Goal: Task Accomplishment & Management: Manage account settings

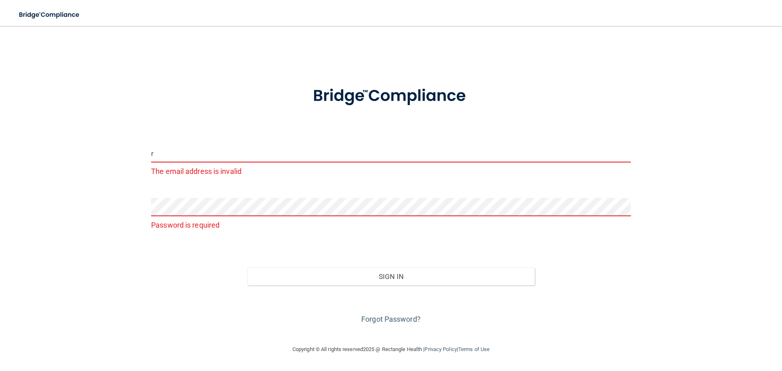
click at [257, 157] on input "r" at bounding box center [391, 153] width 480 height 18
type input "[PERSON_NAME][EMAIL_ADDRESS][PERSON_NAME][DOMAIN_NAME]"
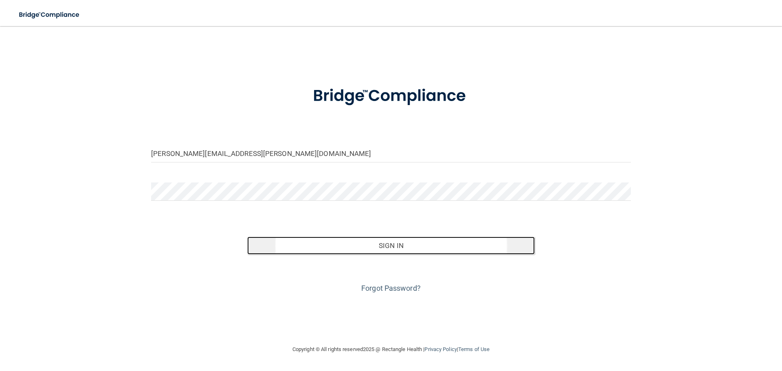
click at [394, 245] on button "Sign In" at bounding box center [391, 246] width 288 height 18
click at [387, 242] on button "Sign In" at bounding box center [391, 246] width 288 height 18
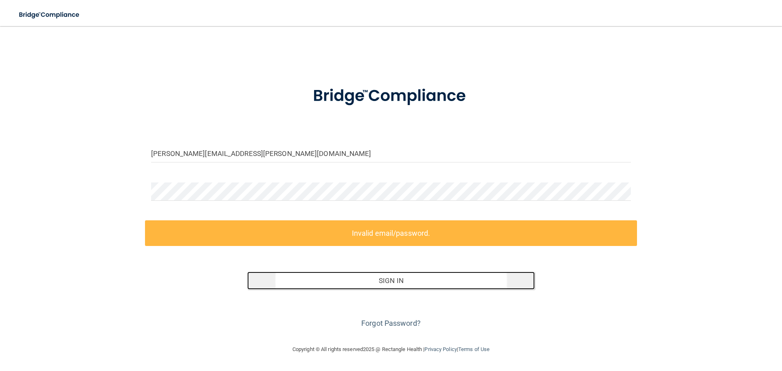
click at [414, 280] on button "Sign In" at bounding box center [391, 281] width 288 height 18
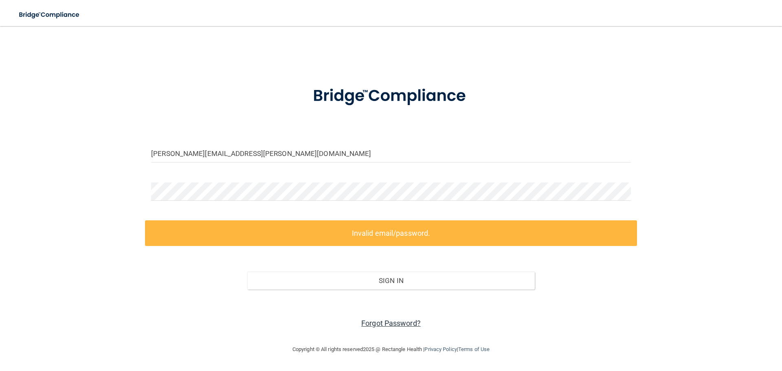
click at [387, 324] on link "Forgot Password?" at bounding box center [390, 323] width 59 height 9
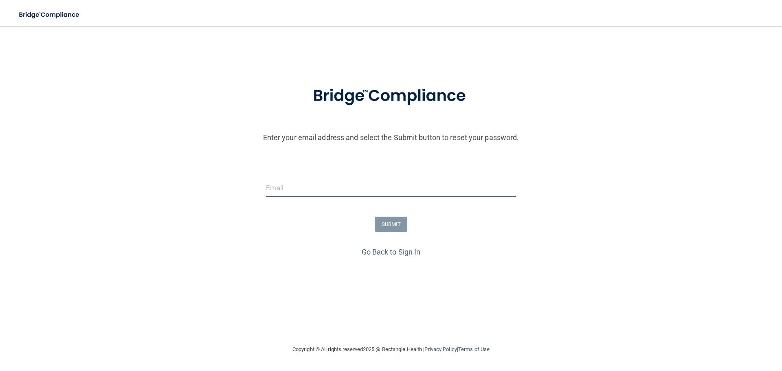
click at [360, 191] on input "email" at bounding box center [391, 188] width 250 height 18
type input "[PERSON_NAME][EMAIL_ADDRESS][PERSON_NAME][DOMAIN_NAME]"
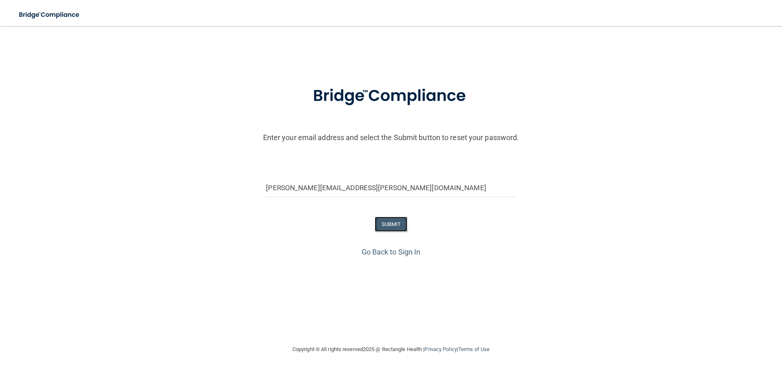
click at [397, 223] on button "SUBMIT" at bounding box center [391, 224] width 33 height 15
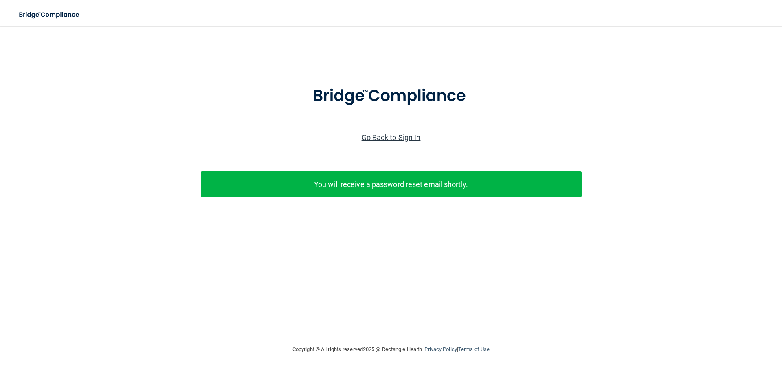
click at [398, 136] on link "Go Back to Sign In" at bounding box center [391, 137] width 59 height 9
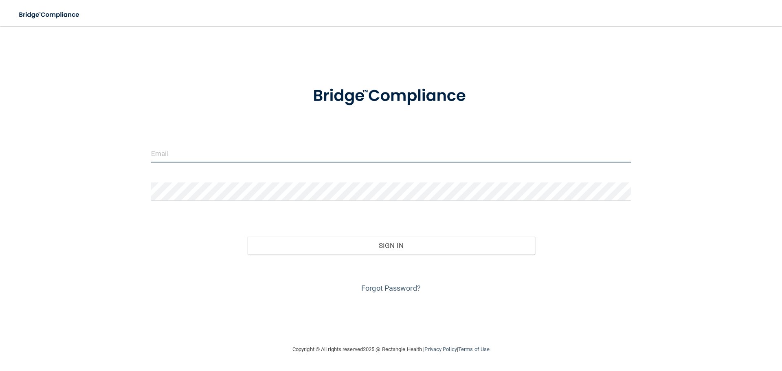
click at [201, 153] on input "email" at bounding box center [391, 153] width 480 height 18
type input "[PERSON_NAME][EMAIL_ADDRESS][PERSON_NAME][DOMAIN_NAME]"
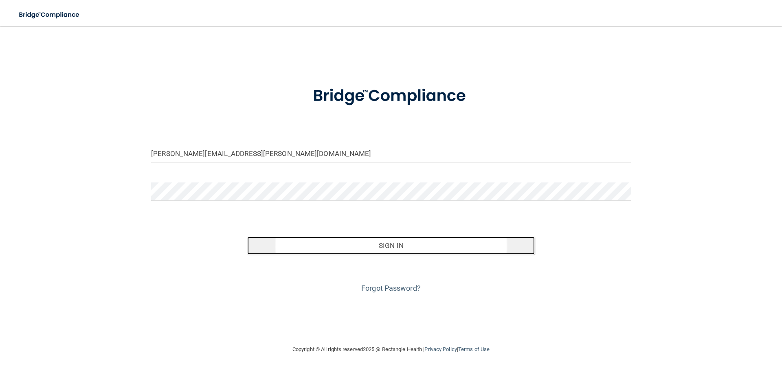
click at [374, 245] on button "Sign In" at bounding box center [391, 246] width 288 height 18
click at [392, 242] on button "Sign In" at bounding box center [391, 246] width 288 height 18
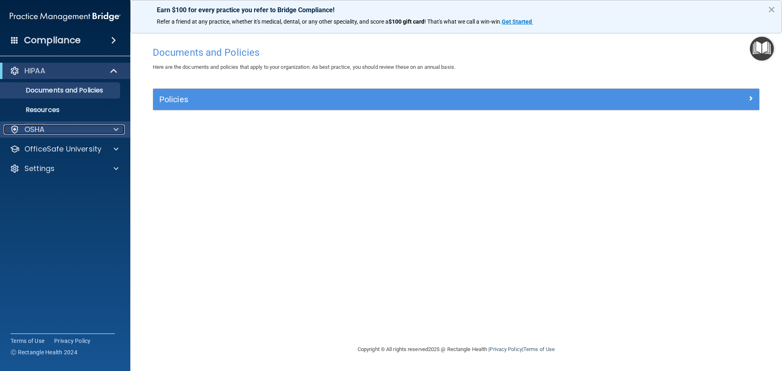
click at [116, 129] on span at bounding box center [116, 130] width 5 height 10
click at [115, 130] on span at bounding box center [116, 130] width 5 height 10
click at [113, 70] on span at bounding box center [114, 71] width 7 height 10
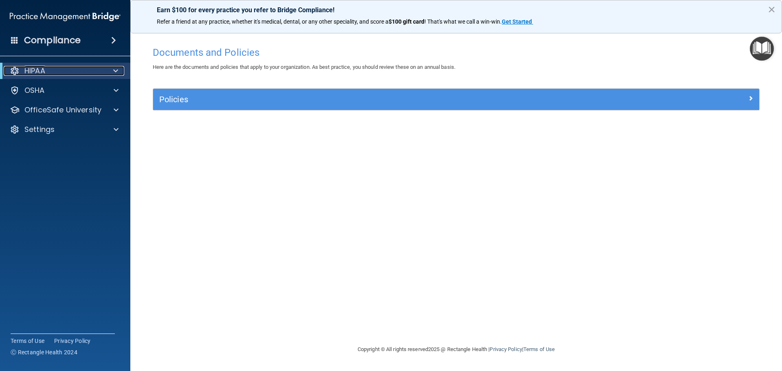
click at [113, 70] on span at bounding box center [115, 71] width 5 height 10
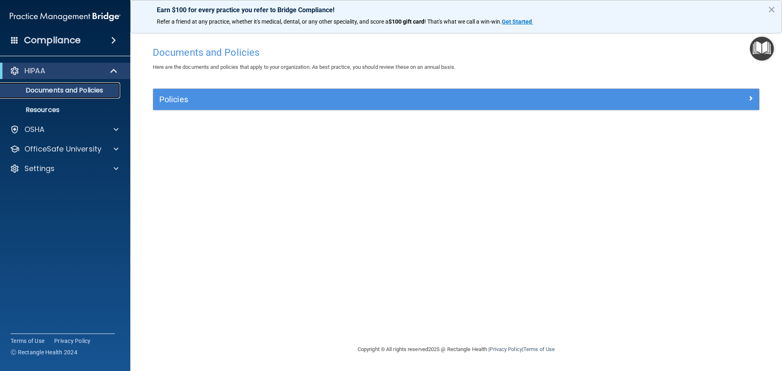
click at [68, 89] on p "Documents and Policies" at bounding box center [60, 90] width 111 height 8
click at [113, 129] on div at bounding box center [115, 130] width 20 height 10
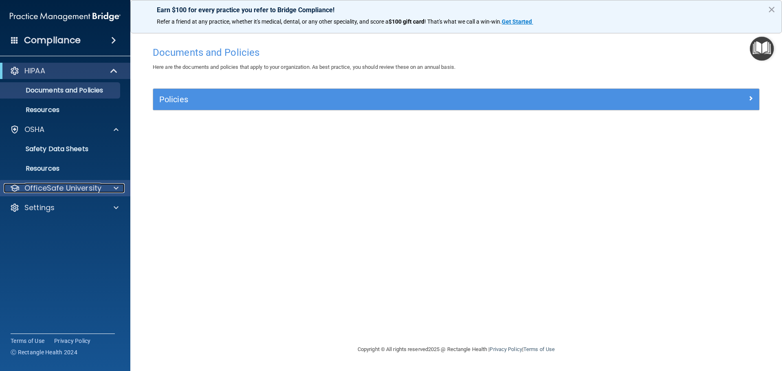
click at [118, 187] on span at bounding box center [116, 188] width 5 height 10
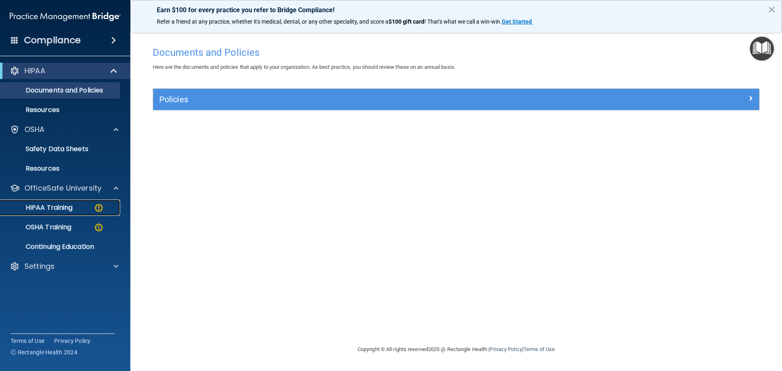
click at [99, 207] on img at bounding box center [99, 208] width 10 height 10
